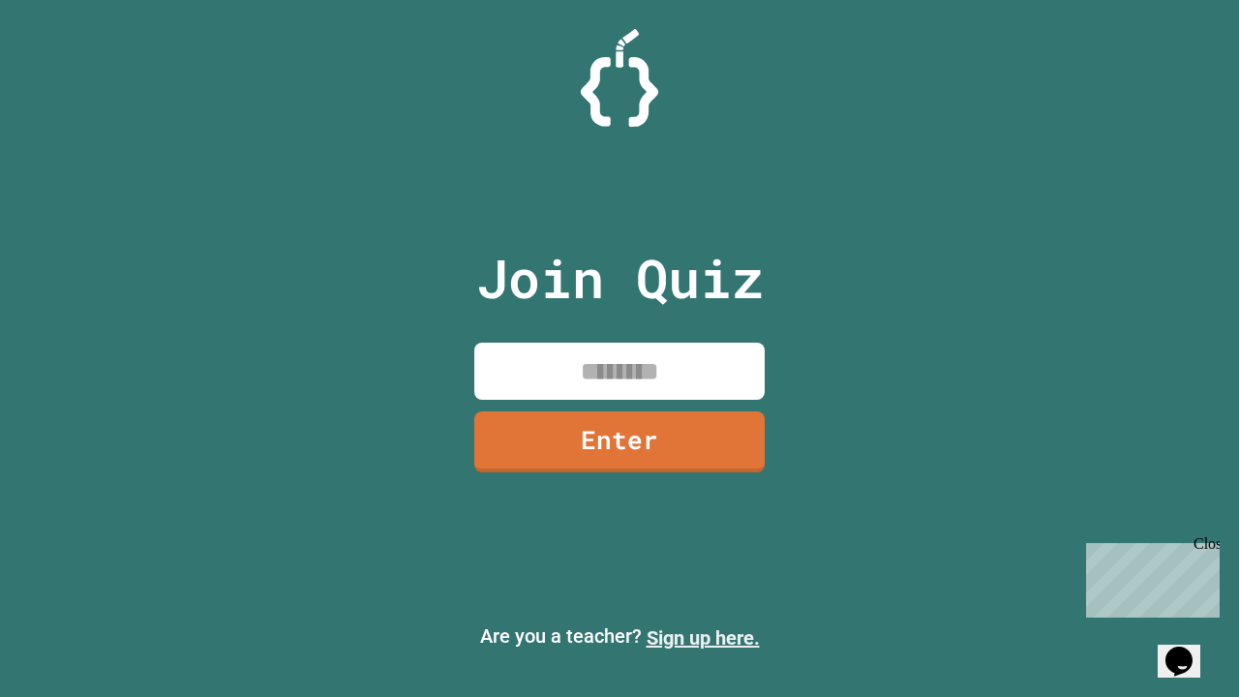
click at [703, 638] on link "Sign up here." at bounding box center [702, 637] width 113 height 23
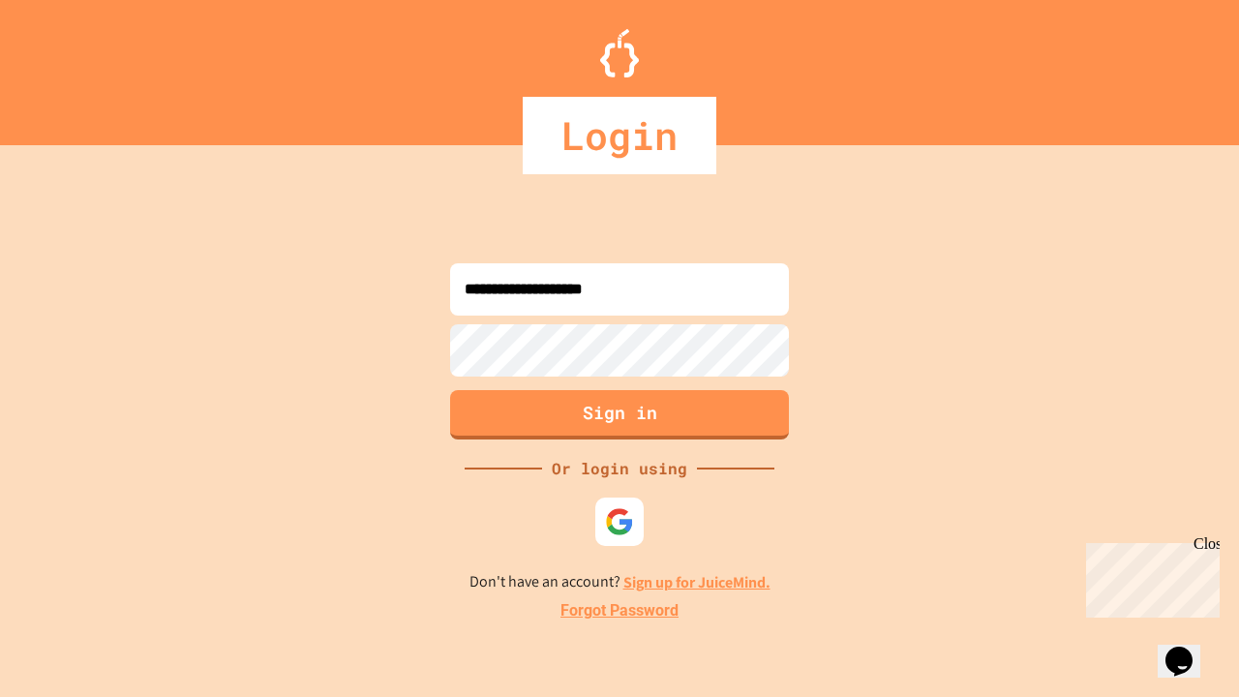
type input "**********"
